Goal: Communication & Community: Answer question/provide support

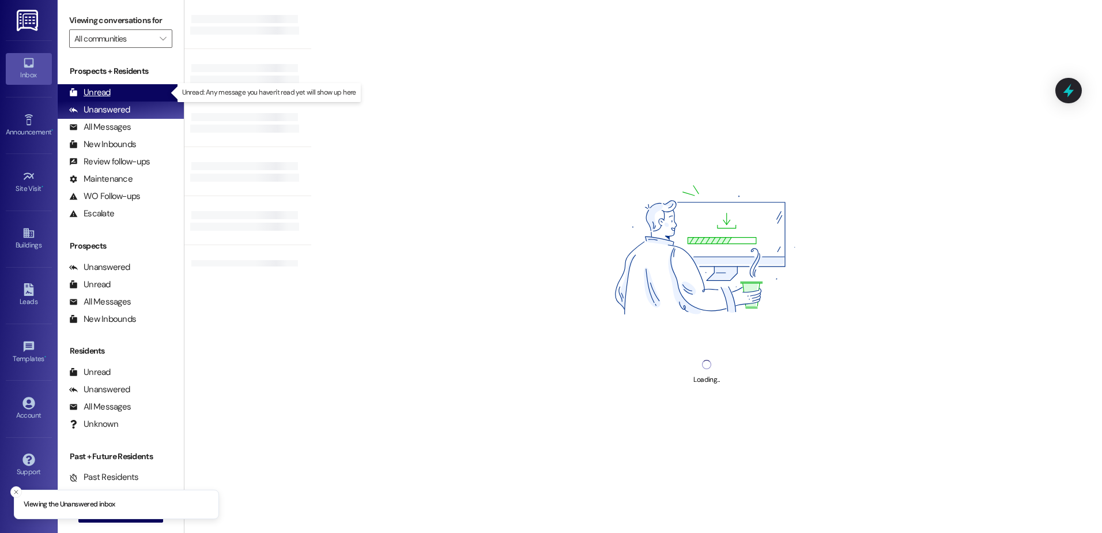
click at [114, 92] on div "Unread (0)" at bounding box center [121, 92] width 126 height 17
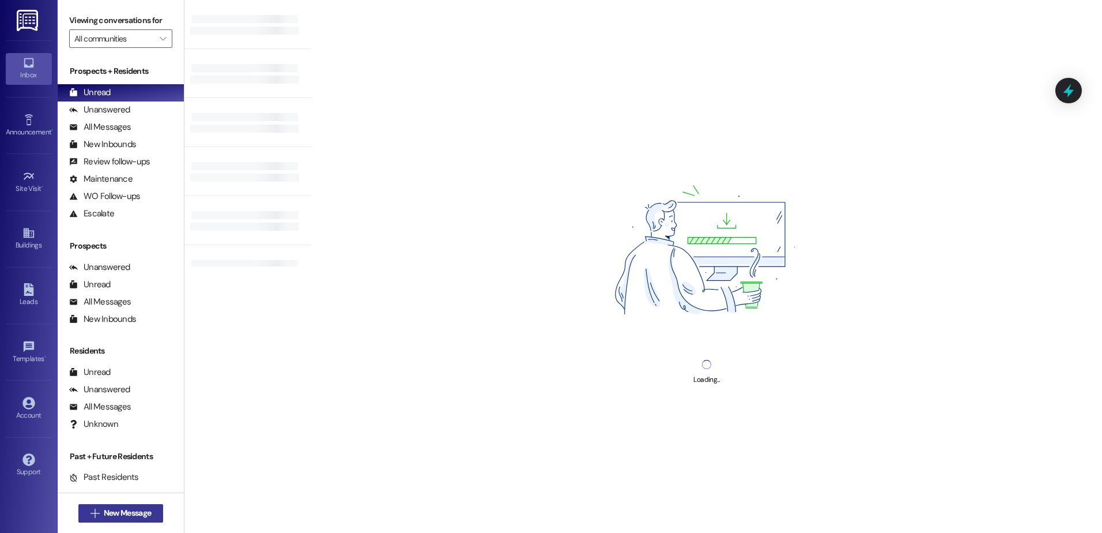
click at [112, 508] on span "New Message" at bounding box center [127, 513] width 47 height 12
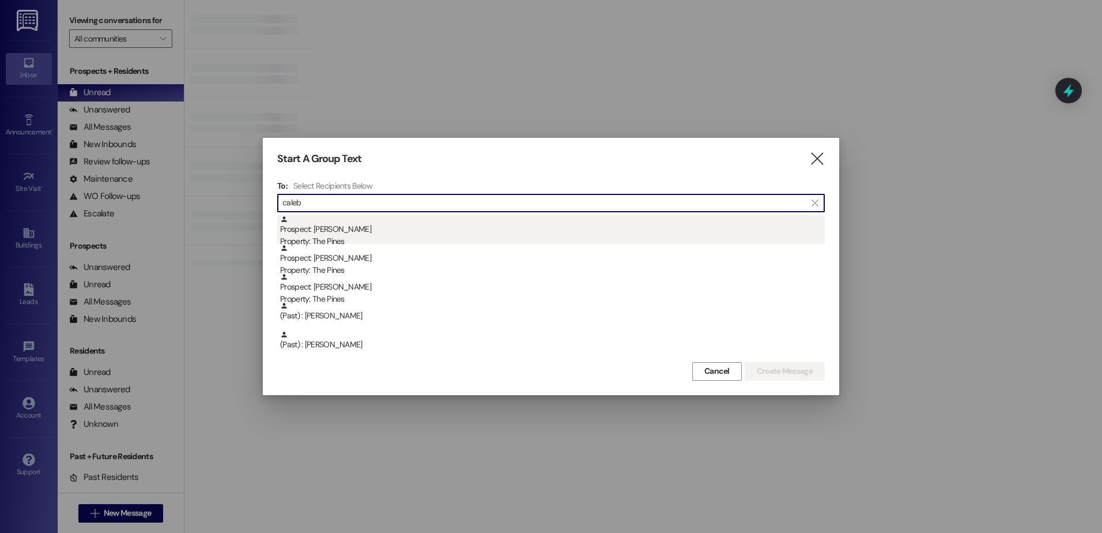
type input "caleb"
click at [349, 226] on div "Prospect: [PERSON_NAME] Property: The Pines" at bounding box center [552, 231] width 545 height 33
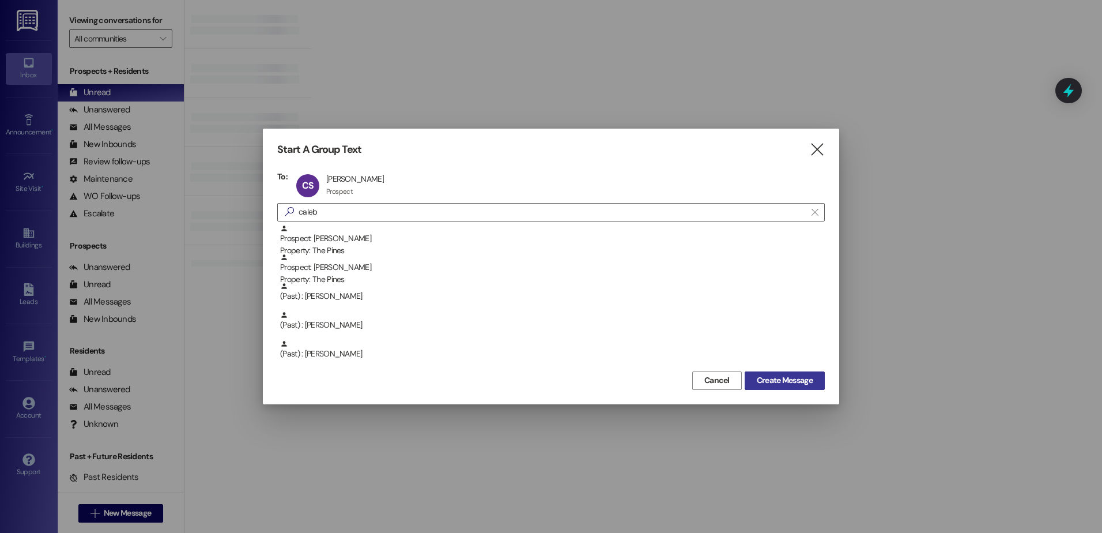
click at [768, 382] on span "Create Message" at bounding box center [785, 380] width 56 height 12
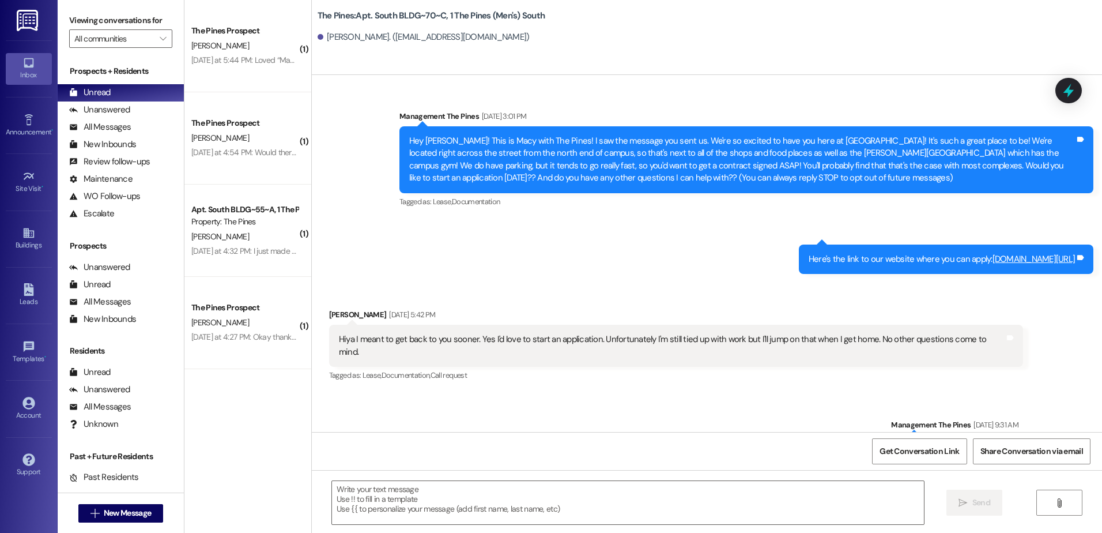
scroll to position [20208, 0]
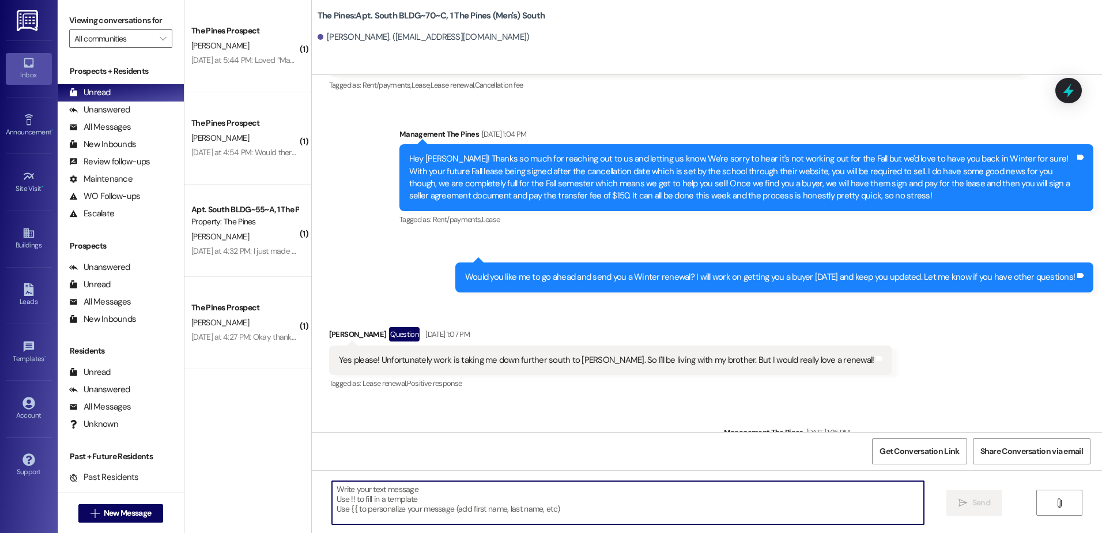
click at [419, 492] on textarea at bounding box center [628, 502] width 592 height 43
click at [503, 499] on textarea at bounding box center [628, 502] width 592 height 43
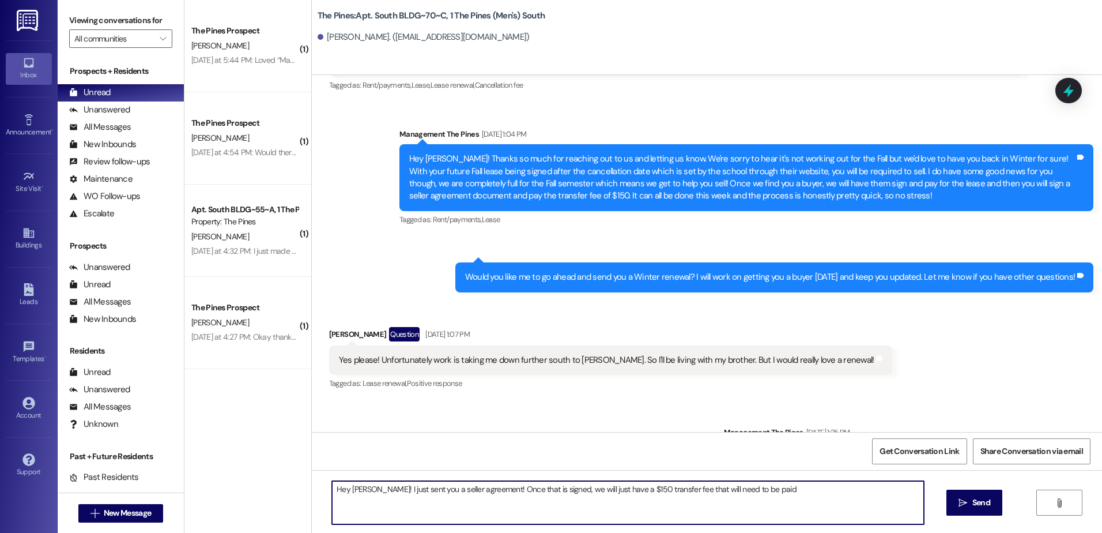
click at [745, 485] on textarea "Hey [PERSON_NAME]! I just sent you a seller agreement! Once that is signed, we …" at bounding box center [628, 502] width 592 height 43
type textarea "Hey [PERSON_NAME]! I just sent you a seller agreement! Once that is signed, we …"
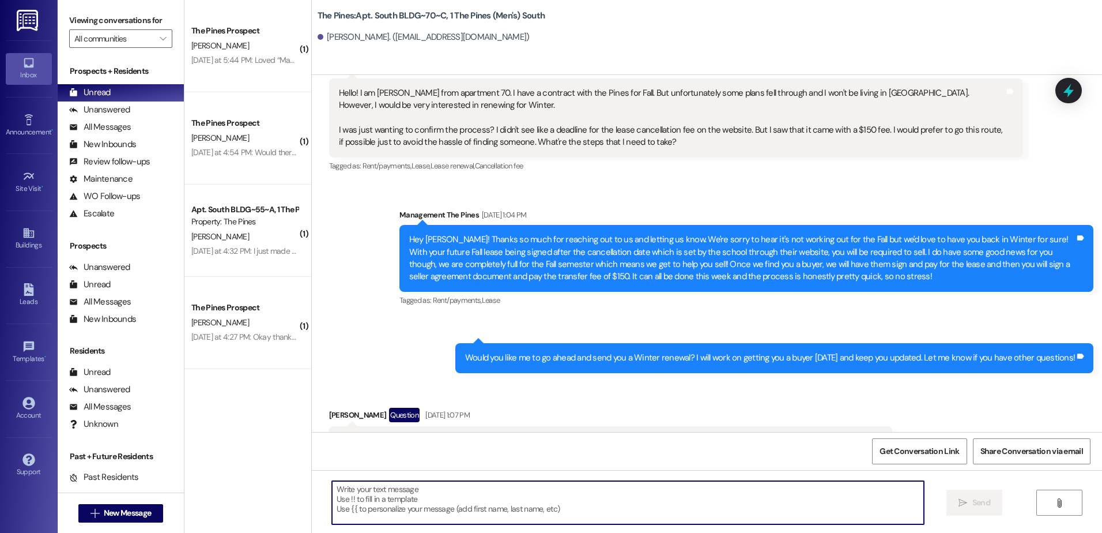
scroll to position [20288, 0]
